Goal: Complete application form

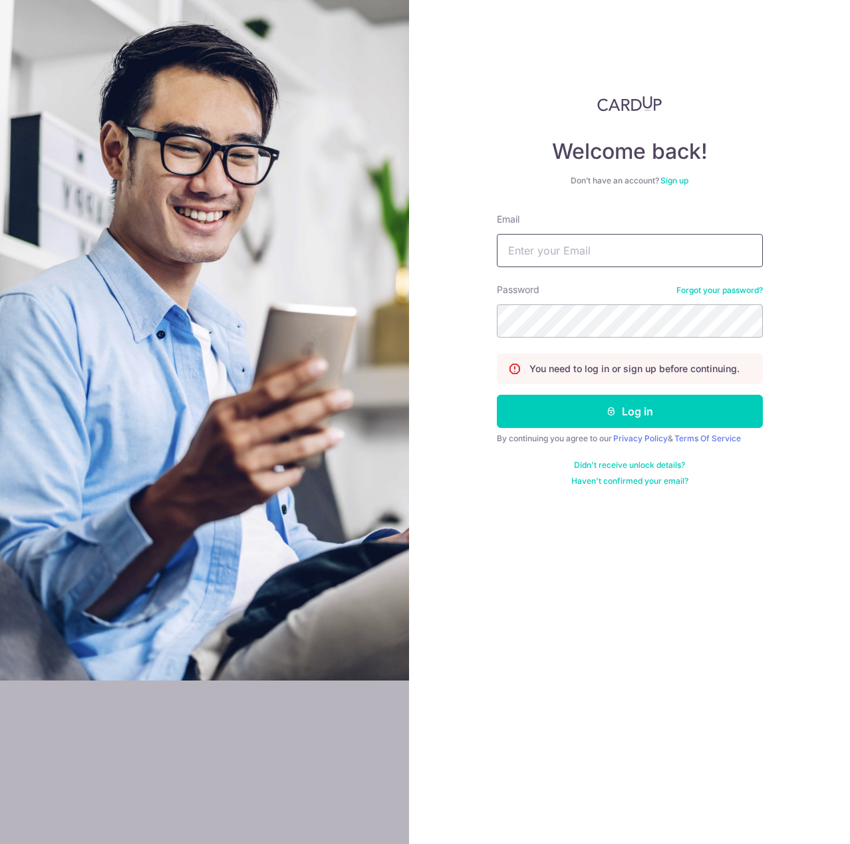
click at [602, 253] on input "Email" at bounding box center [630, 250] width 266 height 33
click at [602, 257] on input "Email" at bounding box center [630, 250] width 266 height 33
click at [657, 254] on input "Email" at bounding box center [630, 250] width 266 height 33
type input "[EMAIL_ADDRESS][DOMAIN_NAME]"
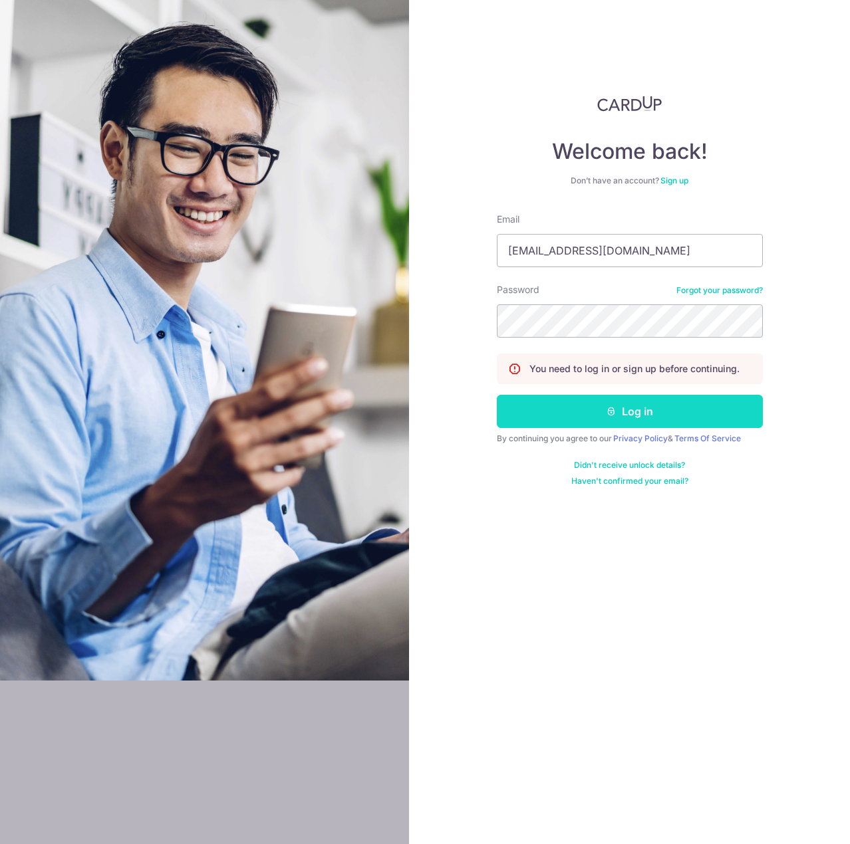
click at [680, 416] on button "Log in" at bounding box center [630, 411] width 266 height 33
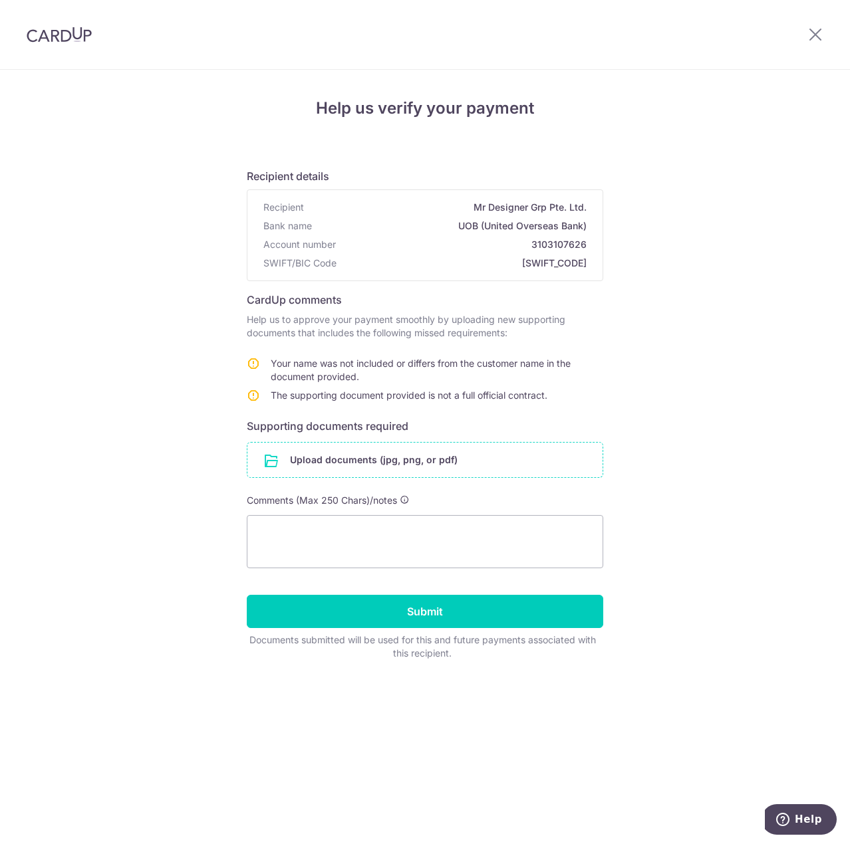
click at [259, 456] on input "file" at bounding box center [424, 460] width 355 height 35
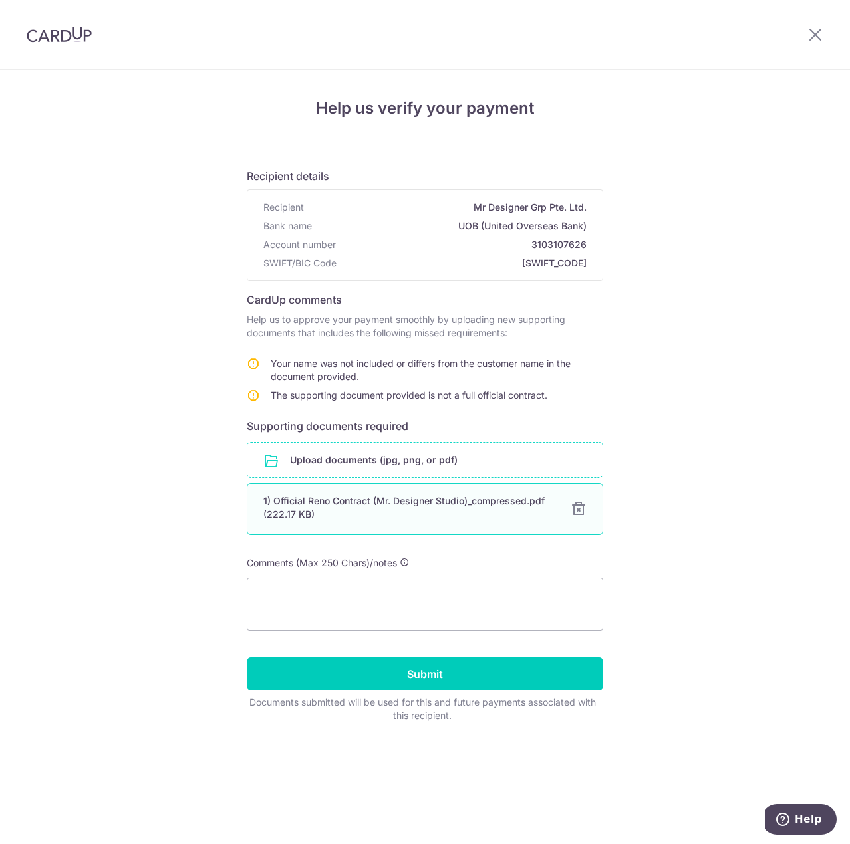
click at [579, 509] on div at bounding box center [578, 509] width 16 height 16
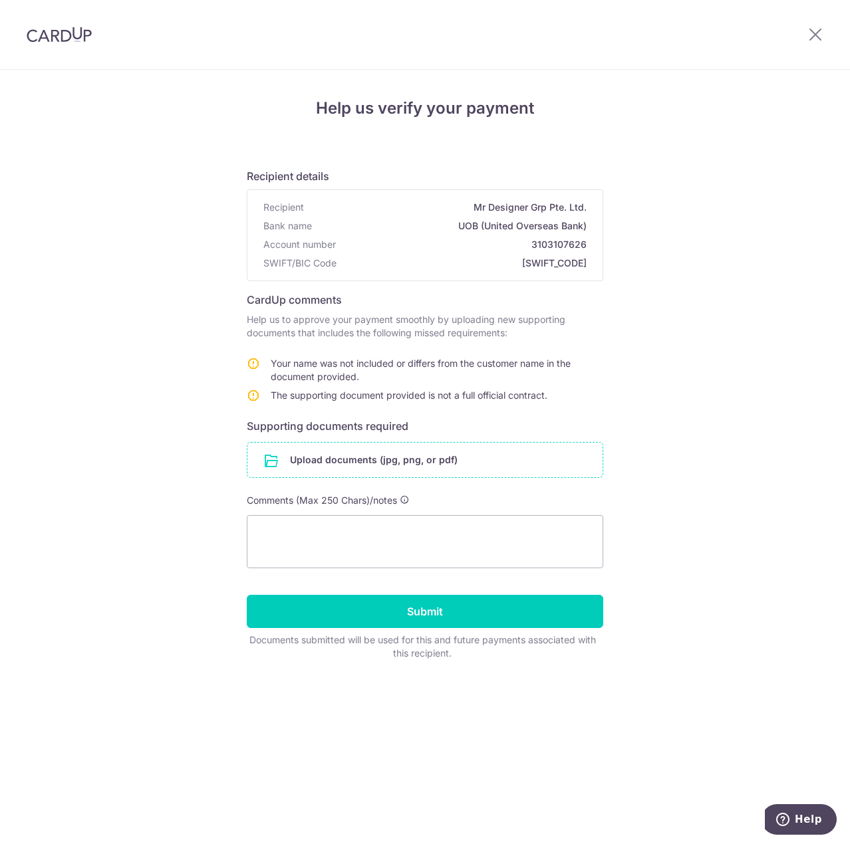
click at [349, 461] on input "file" at bounding box center [424, 460] width 355 height 35
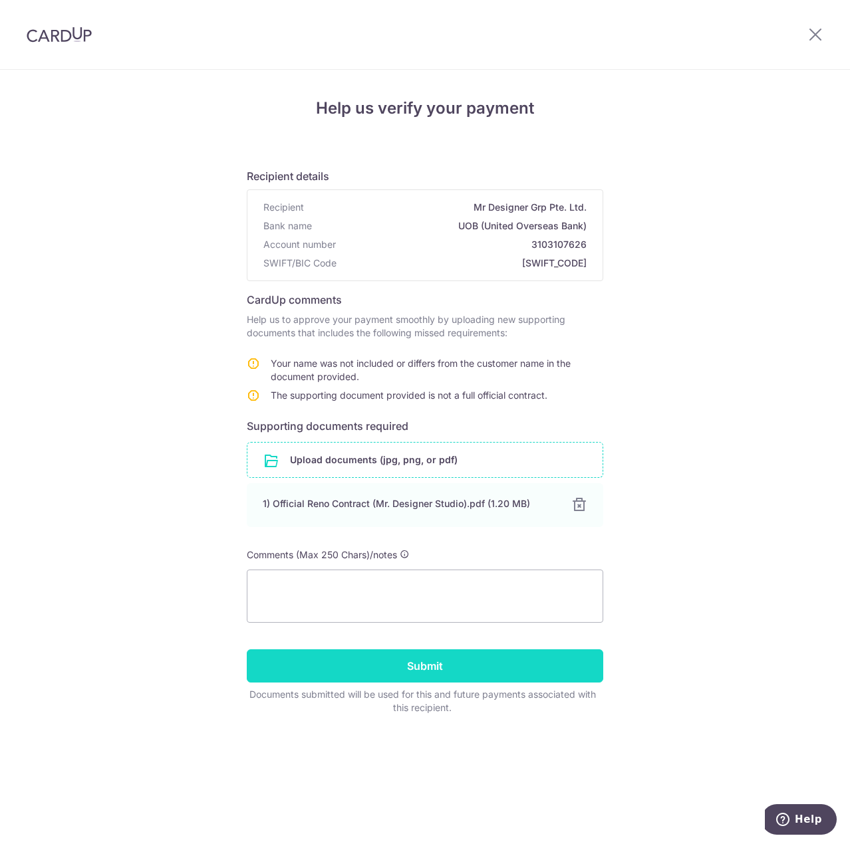
click at [428, 663] on input "Submit" at bounding box center [425, 665] width 356 height 33
